Goal: Download file/media

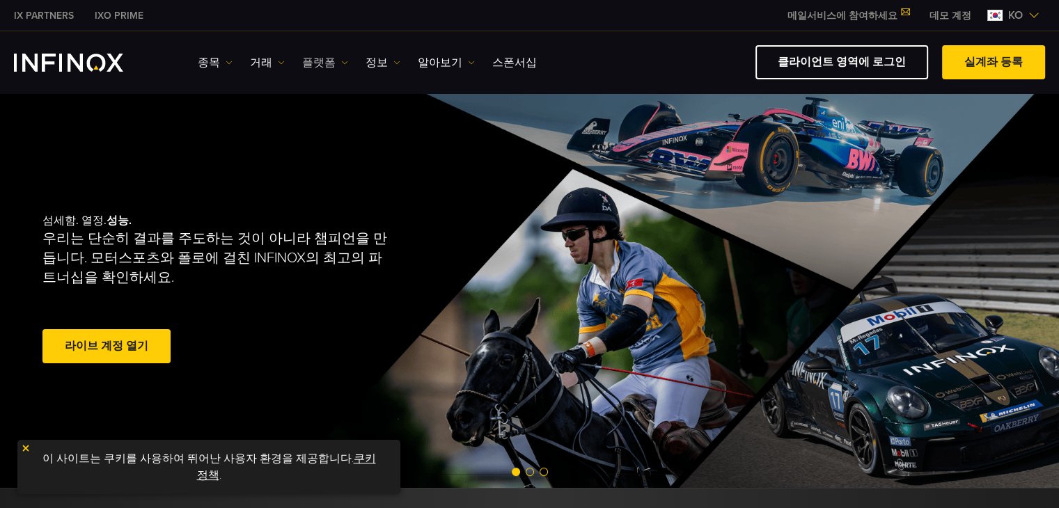
click at [341, 61] on img at bounding box center [344, 62] width 7 height 7
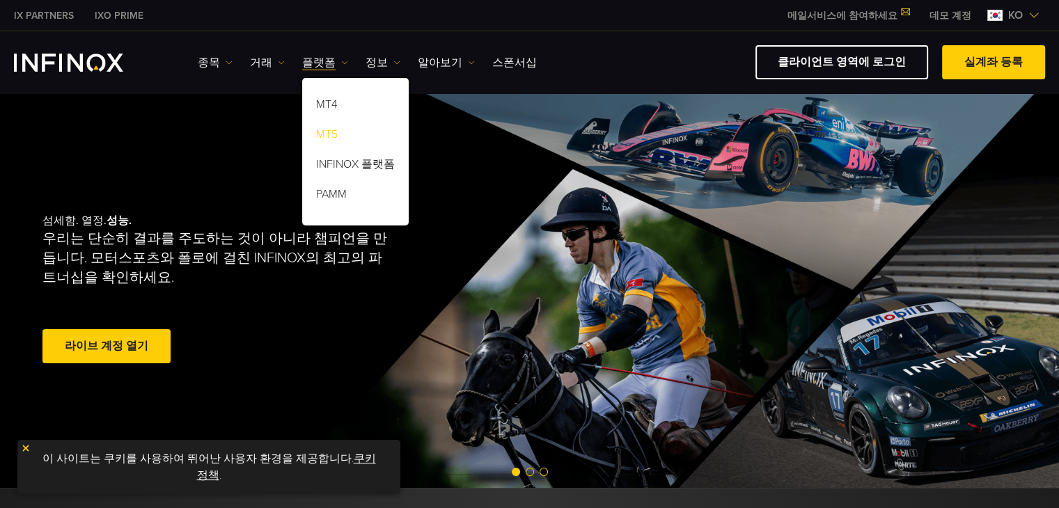
click at [318, 134] on link "MT5" at bounding box center [355, 137] width 107 height 30
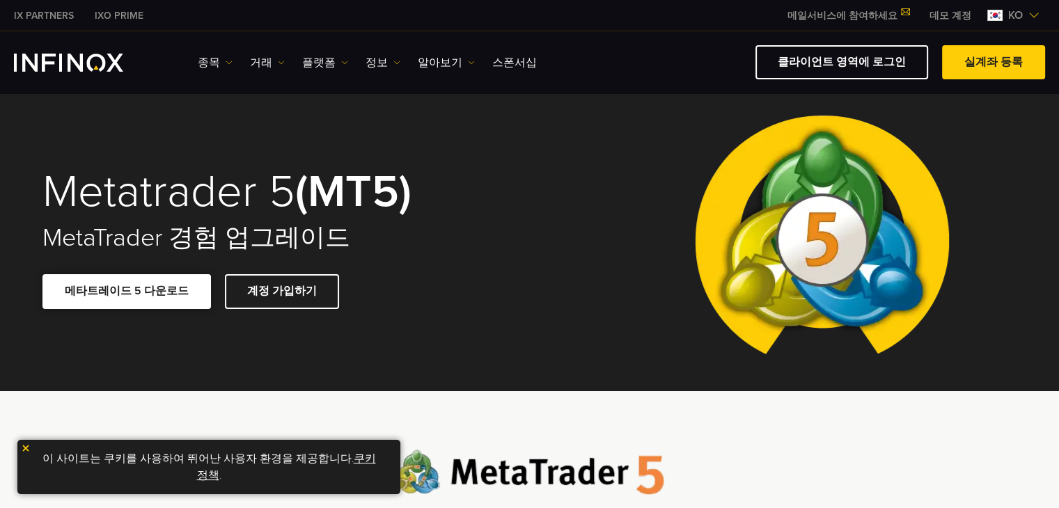
click at [127, 292] on span at bounding box center [127, 292] width 0 height 0
click at [257, 60] on link "거래" at bounding box center [267, 62] width 35 height 17
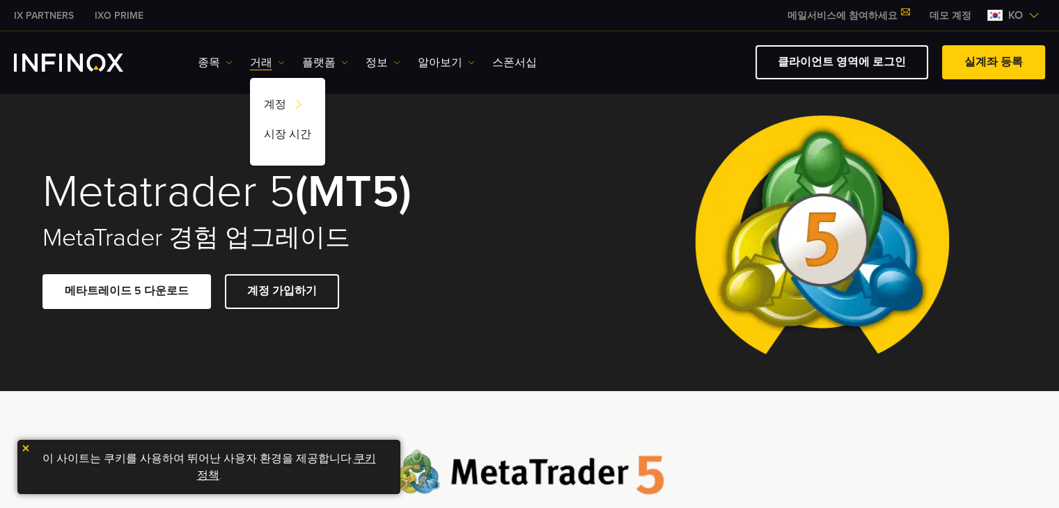
click at [196, 59] on div "종목 종목 상품 정보 거래 데모" at bounding box center [529, 62] width 1031 height 34
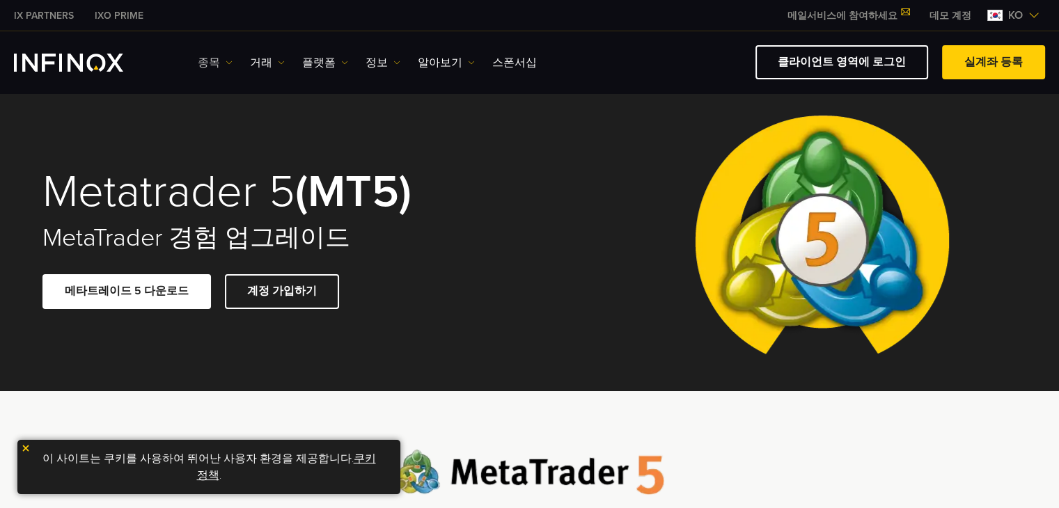
click at [219, 56] on link "종목" at bounding box center [215, 62] width 35 height 17
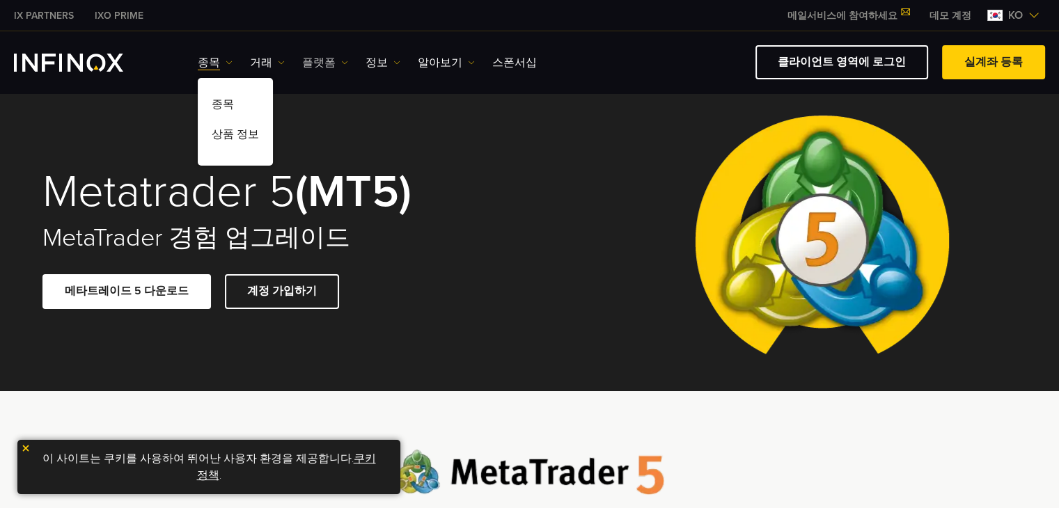
click at [319, 61] on link "플랫폼" at bounding box center [325, 62] width 46 height 17
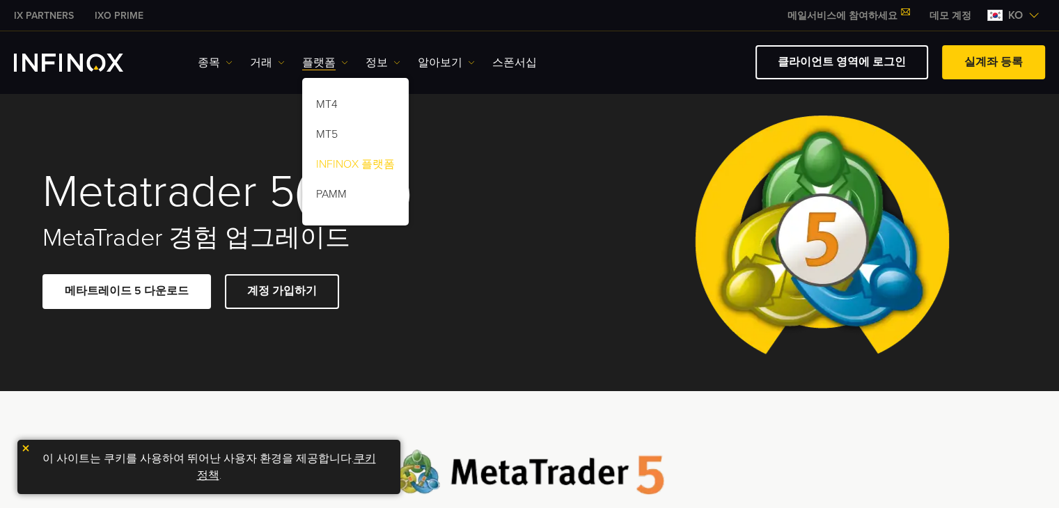
click at [352, 170] on link "INFINOX 플랫폼" at bounding box center [355, 167] width 107 height 30
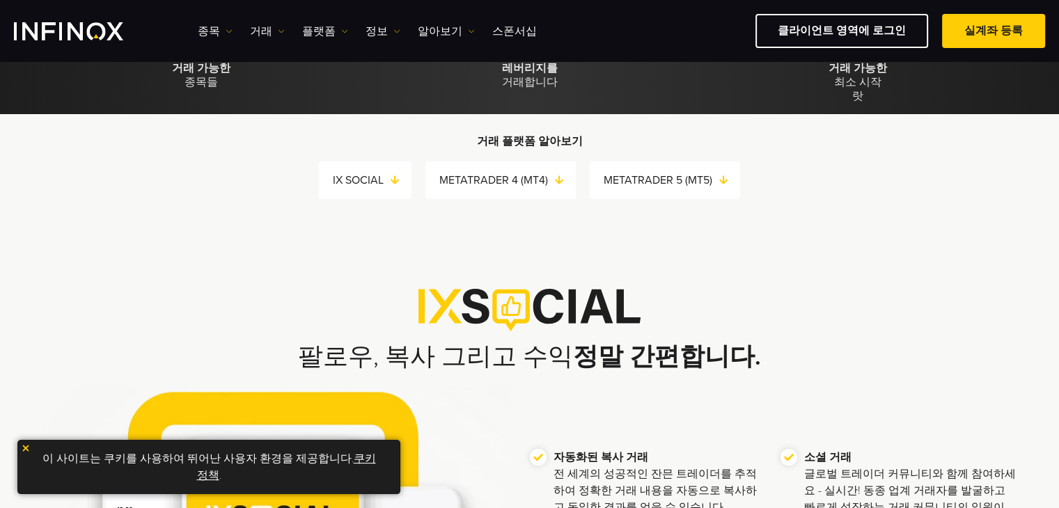
scroll to position [279, 0]
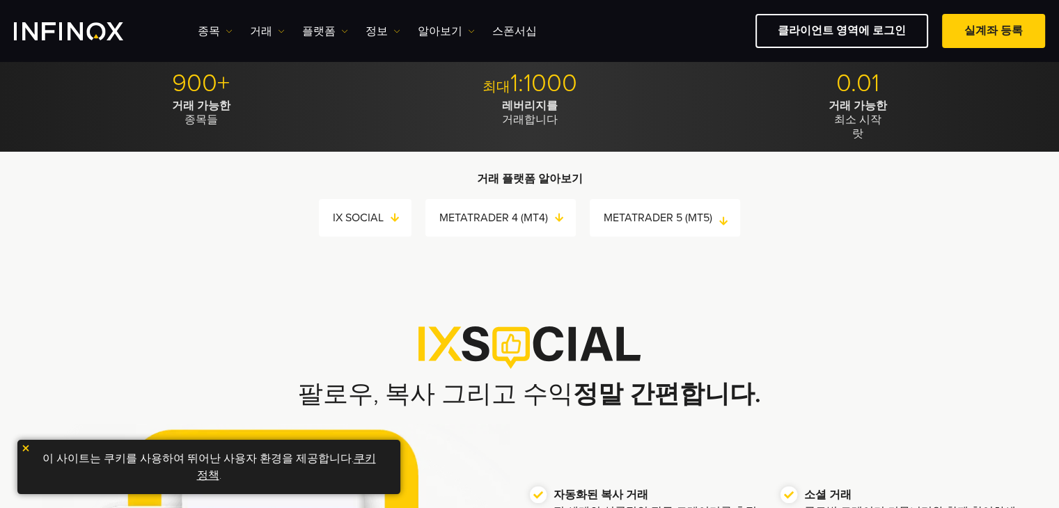
click at [680, 223] on link "METATRADER 5 (MT5)" at bounding box center [672, 217] width 136 height 19
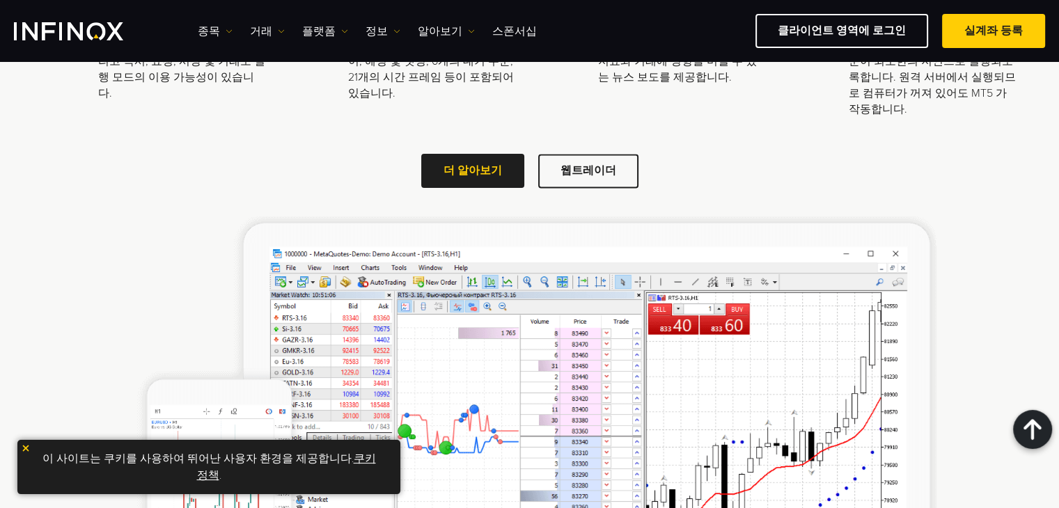
scroll to position [2140, 0]
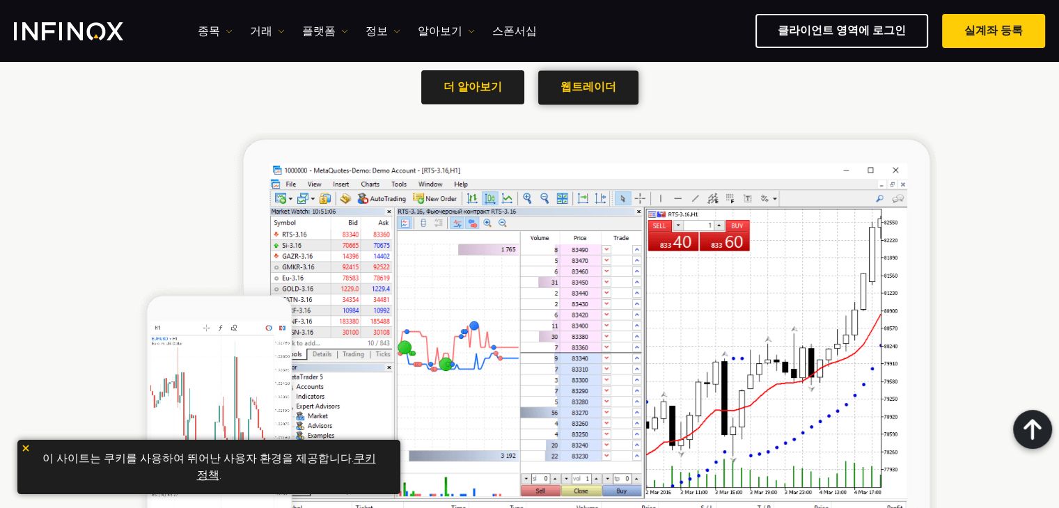
click at [606, 93] on link "웹트레이더" at bounding box center [588, 87] width 100 height 34
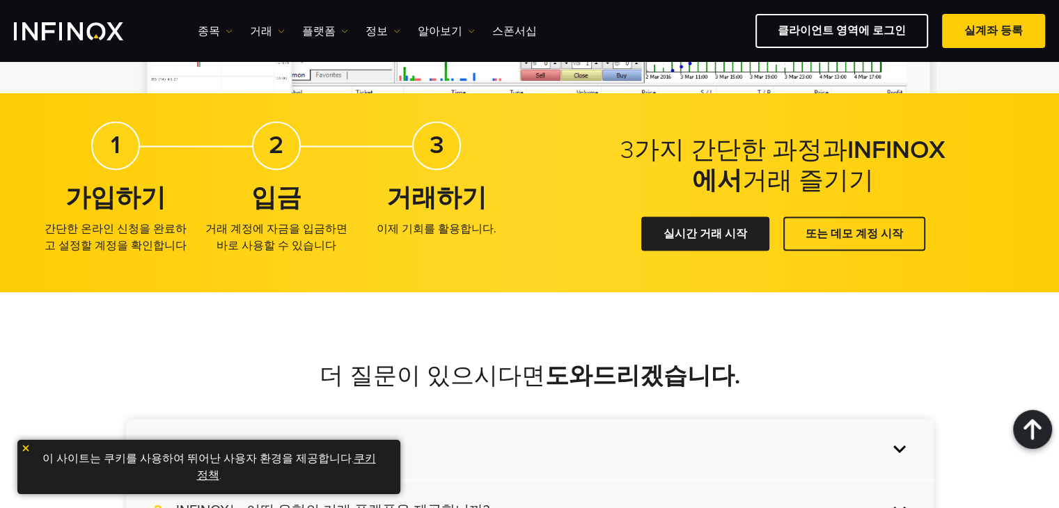
scroll to position [2557, 0]
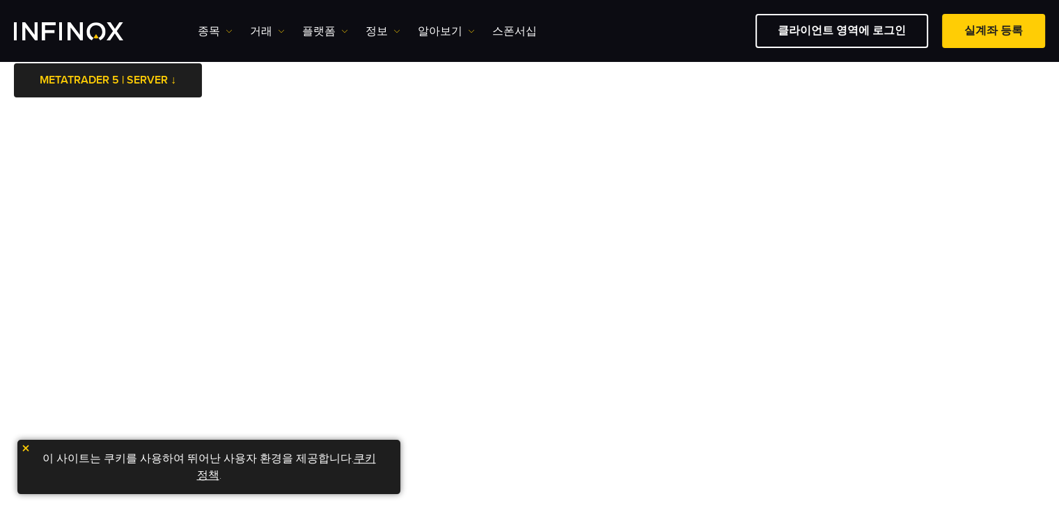
scroll to position [70, 0]
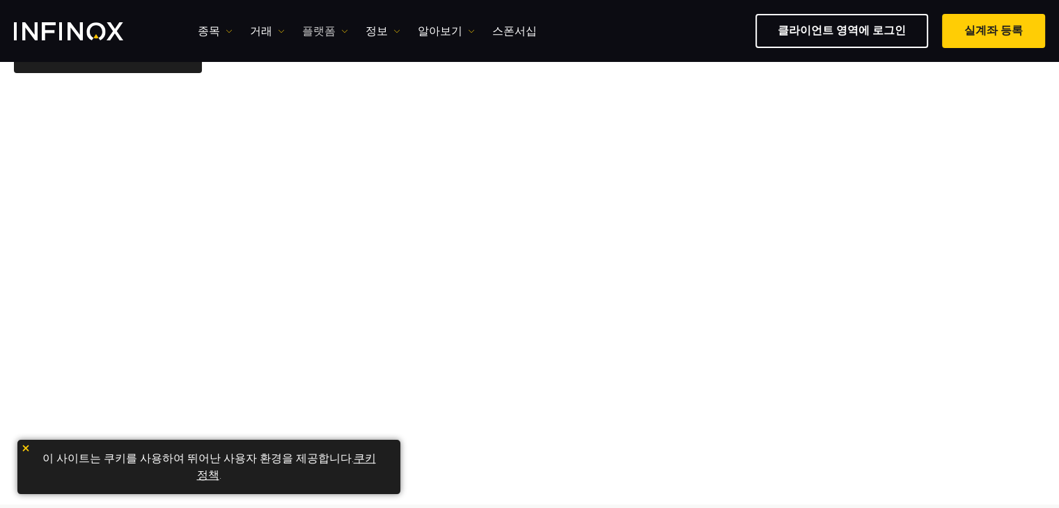
click at [316, 29] on link "플랫폼" at bounding box center [325, 31] width 46 height 17
click at [325, 107] on link "MT5" at bounding box center [355, 106] width 107 height 30
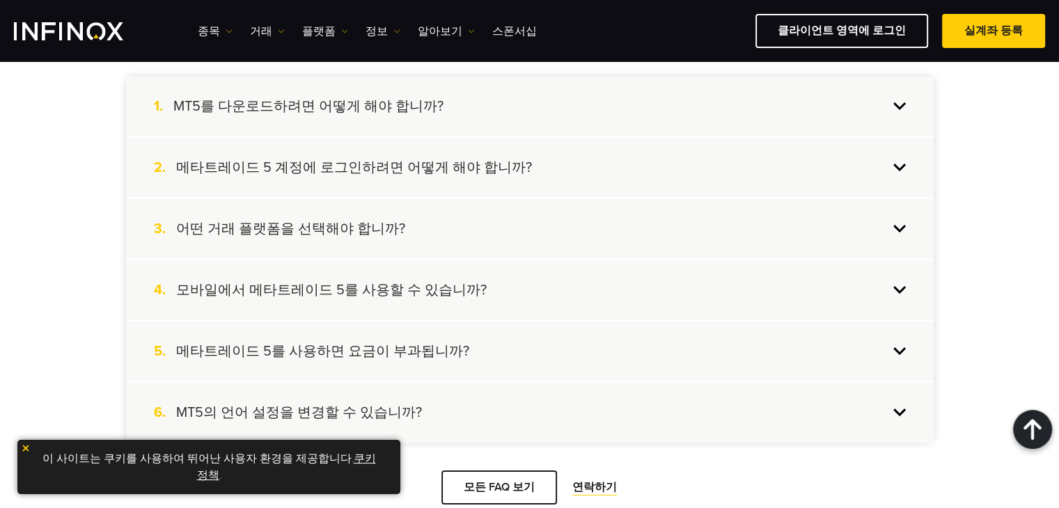
scroll to position [2855, 0]
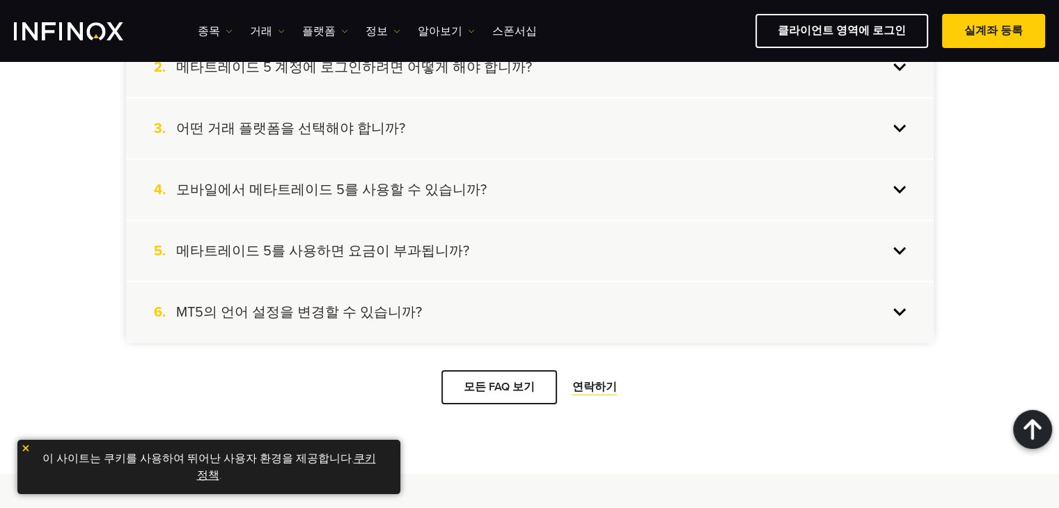
click at [528, 111] on link "PC용 MT5 다운로드" at bounding box center [522, 94] width 143 height 34
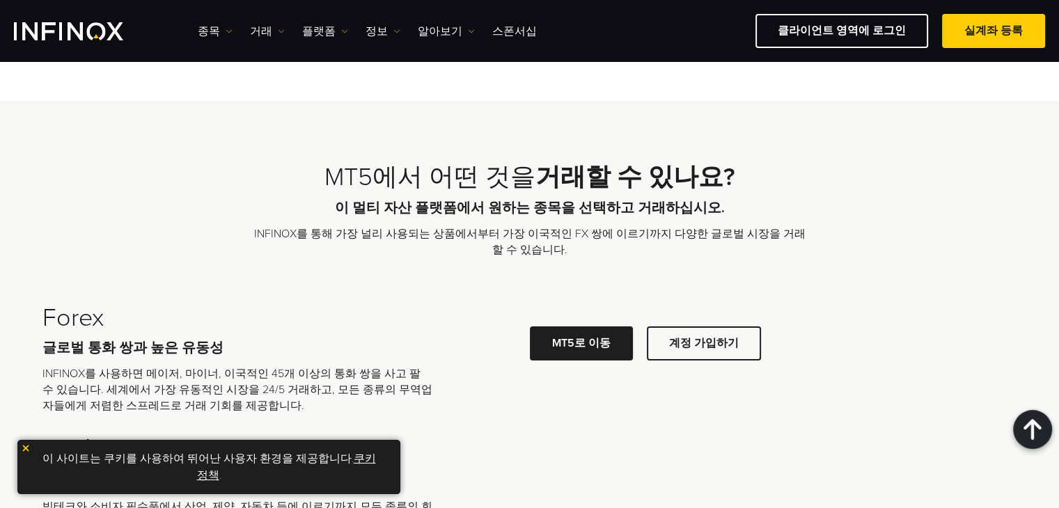
scroll to position [3342, 0]
